Goal: Information Seeking & Learning: Learn about a topic

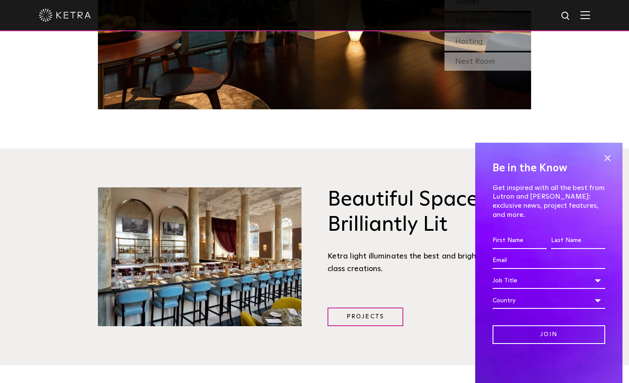
scroll to position [881, 0]
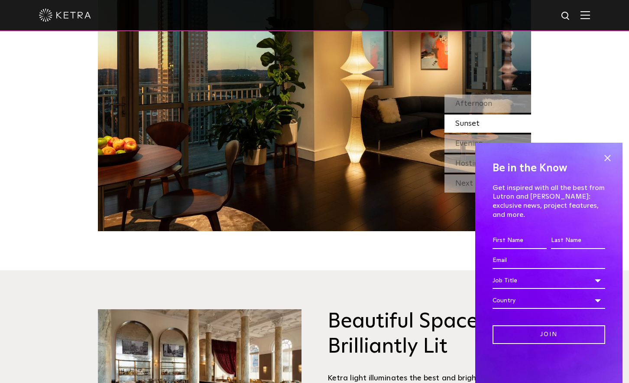
click at [587, 8] on div at bounding box center [314, 15] width 551 height 30
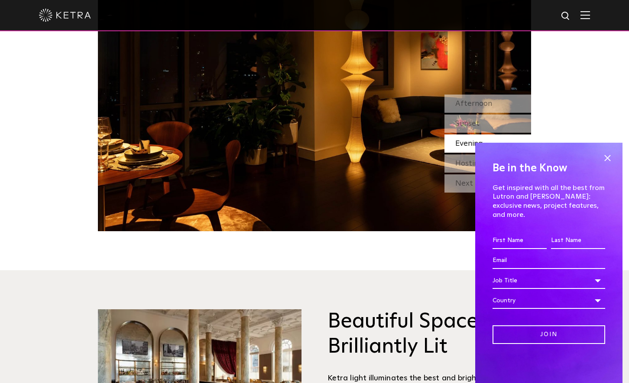
click at [586, 15] on img at bounding box center [586, 15] width 10 height 8
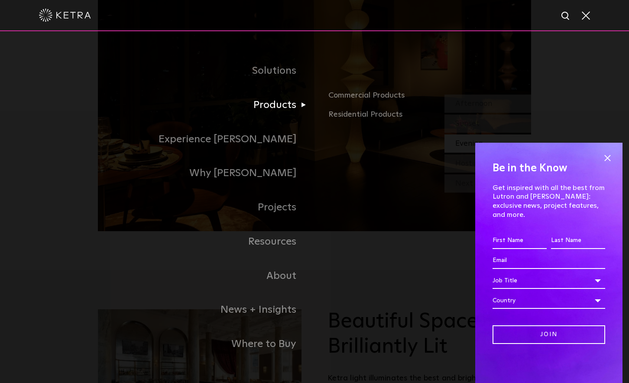
click at [290, 100] on link "Products" at bounding box center [206, 105] width 217 height 34
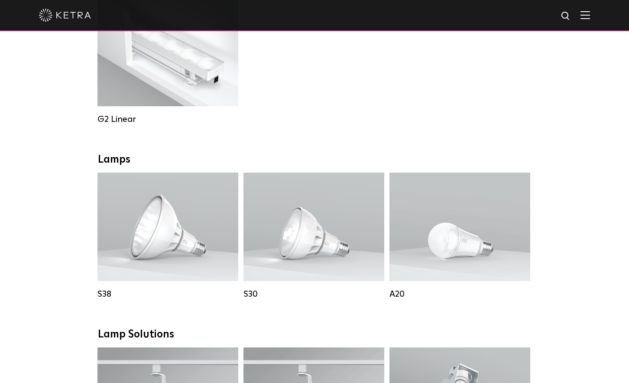
scroll to position [511, 0]
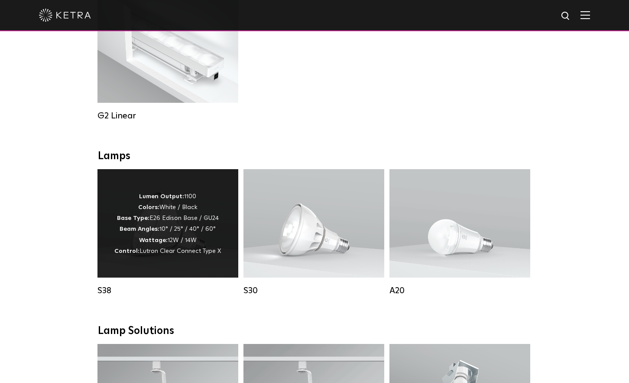
click at [172, 222] on p "Lumen Output: 1100 Colors: White / Black Base Type: E26 Edison Base / GU24 Beam…" at bounding box center [167, 223] width 107 height 65
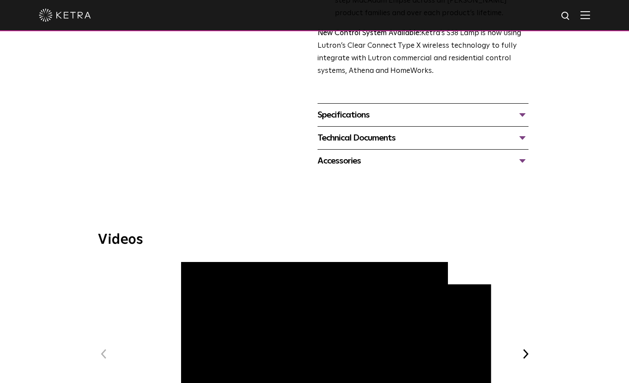
scroll to position [329, 0]
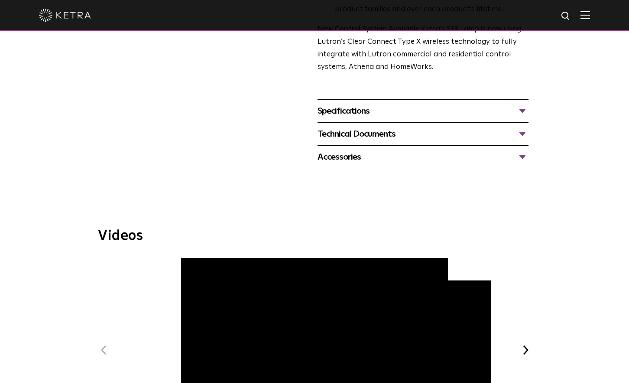
click at [388, 114] on div "Specifications" at bounding box center [423, 111] width 211 height 14
